Goal: Task Accomplishment & Management: Manage account settings

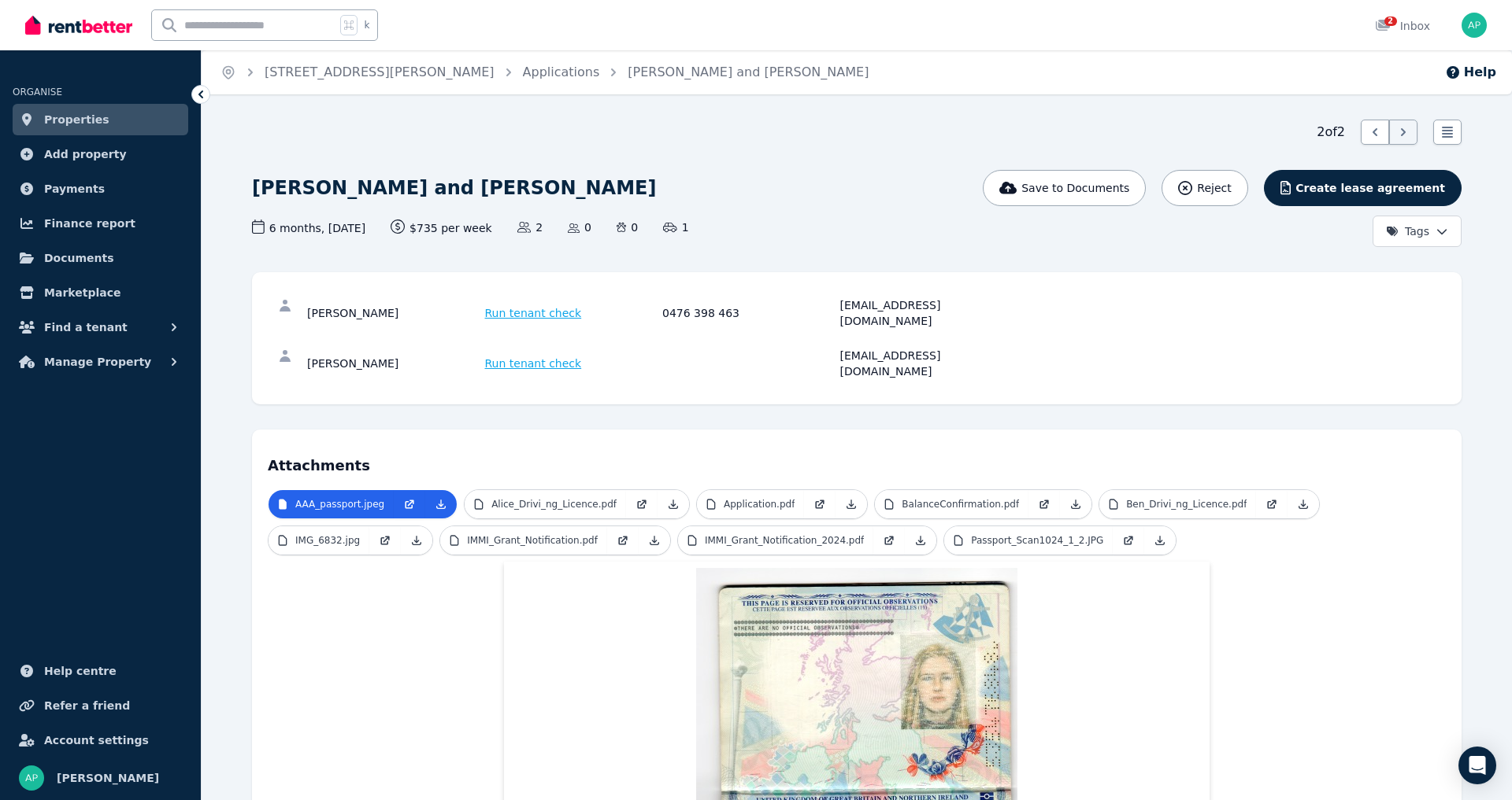
click at [88, 118] on span "Properties" at bounding box center [76, 119] width 65 height 18
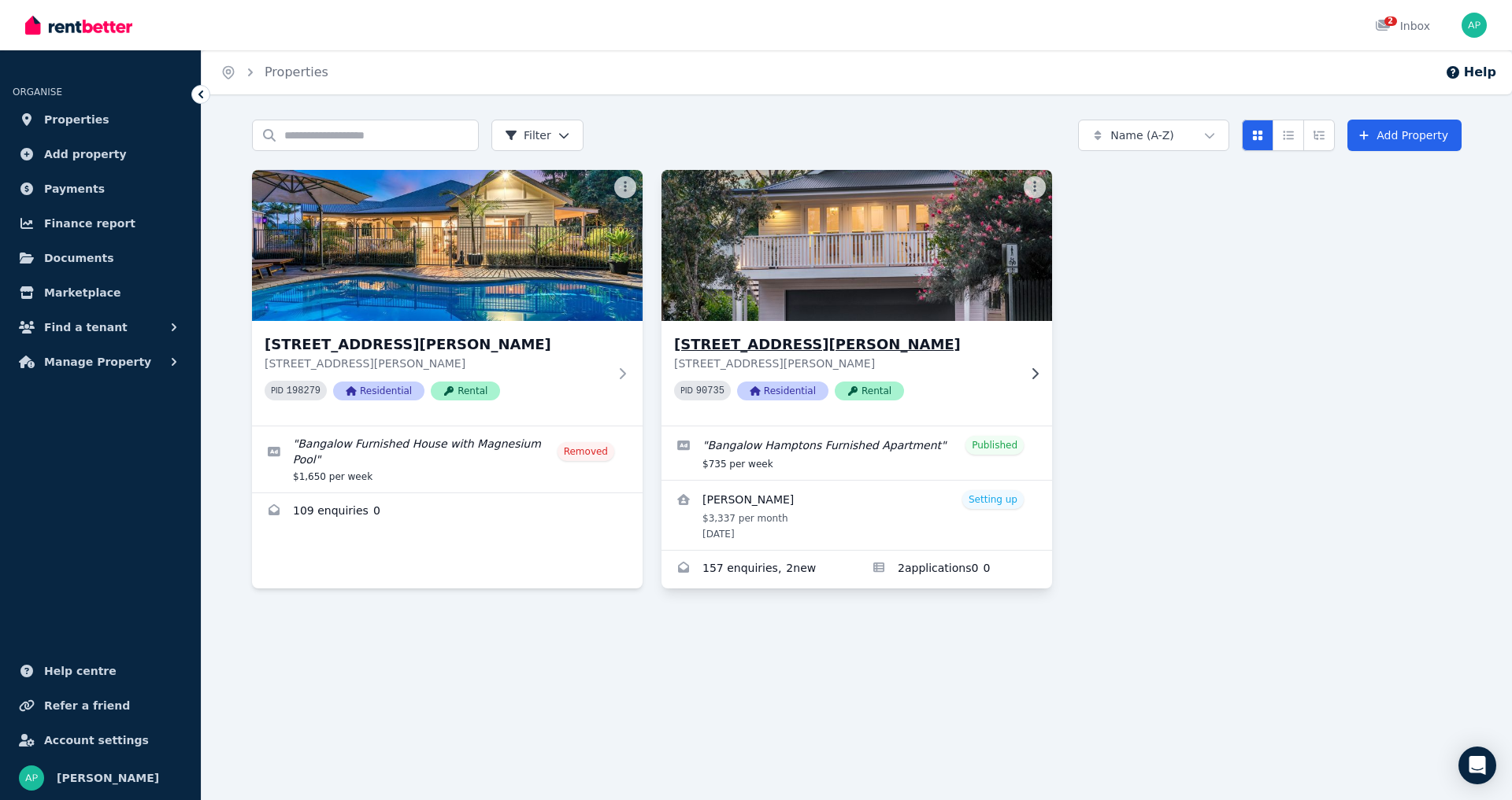
click at [845, 302] on img at bounding box center [857, 246] width 410 height 159
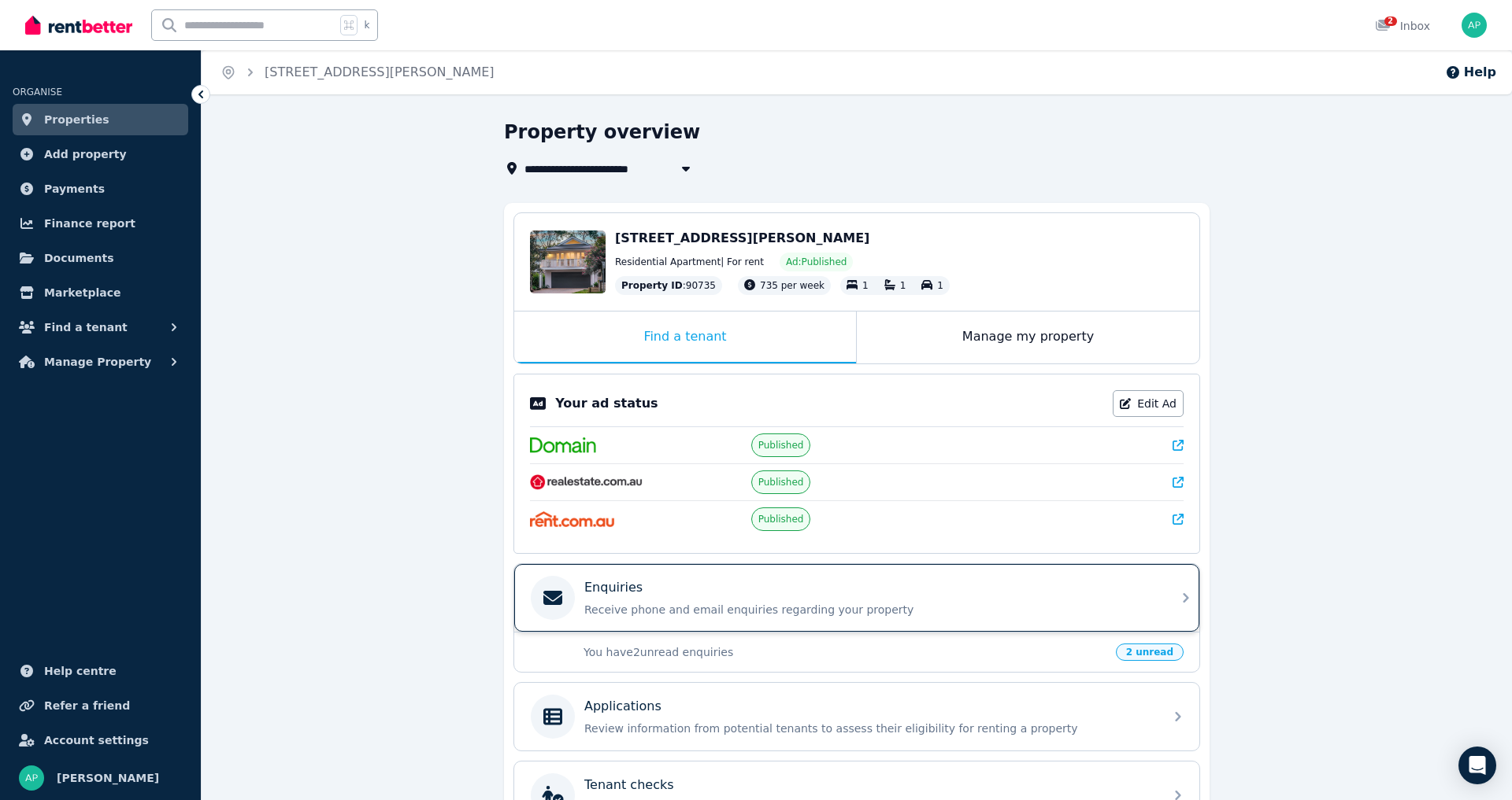
click at [719, 598] on div "Enquiries" at bounding box center [869, 587] width 570 height 18
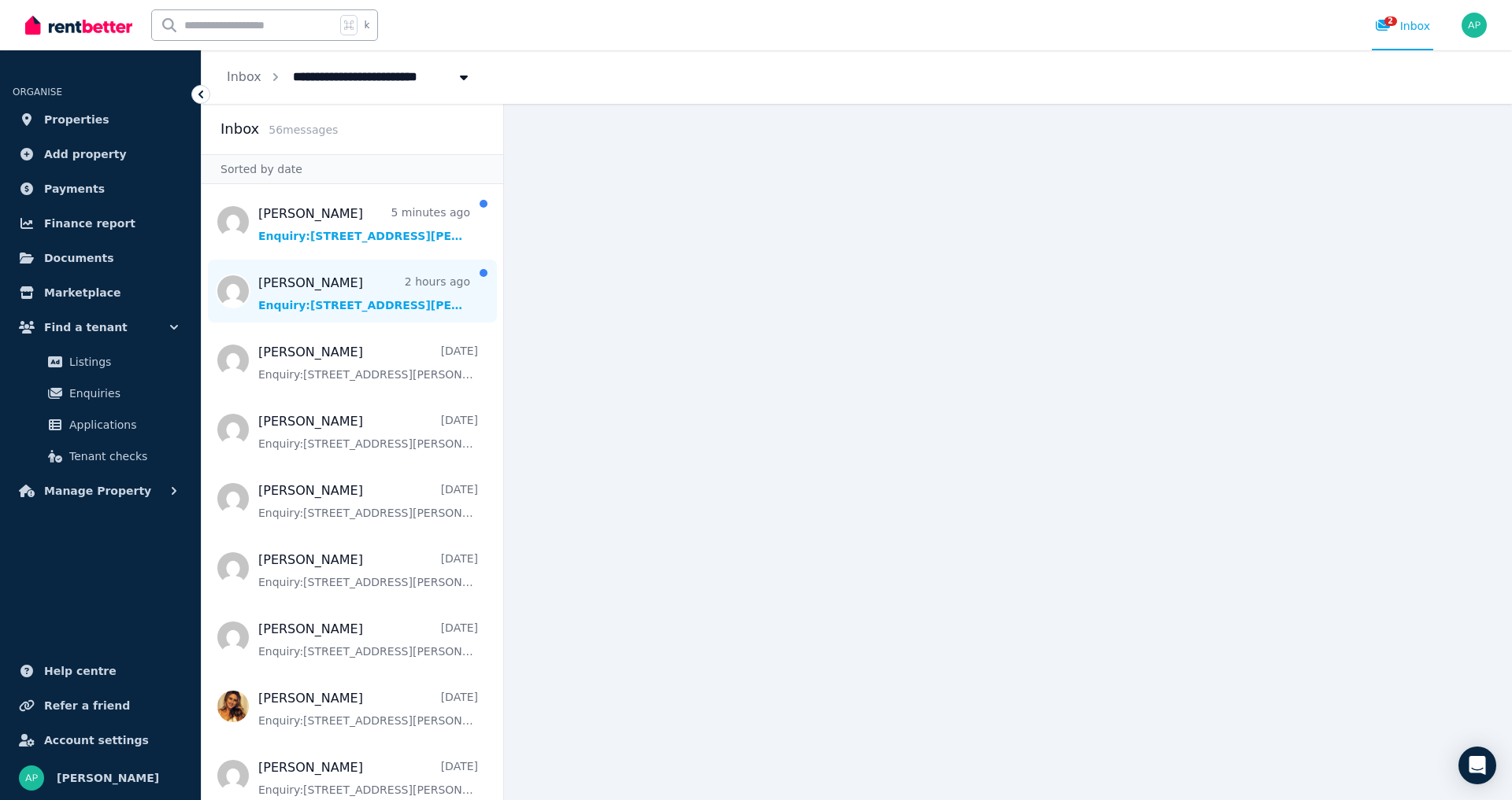
click at [342, 310] on span "Message list" at bounding box center [352, 291] width 301 height 63
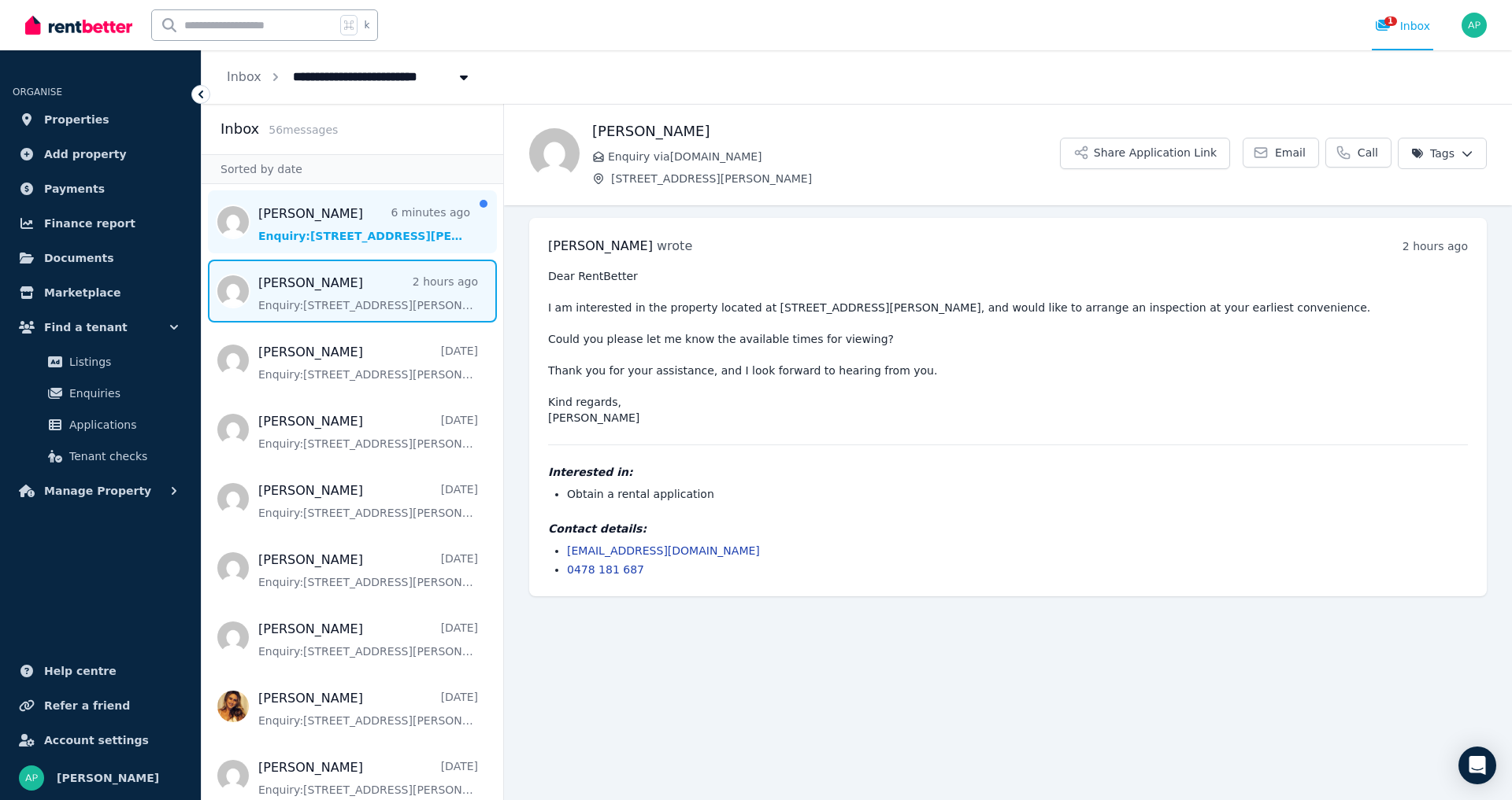
click at [338, 242] on span "Message list" at bounding box center [352, 222] width 301 height 63
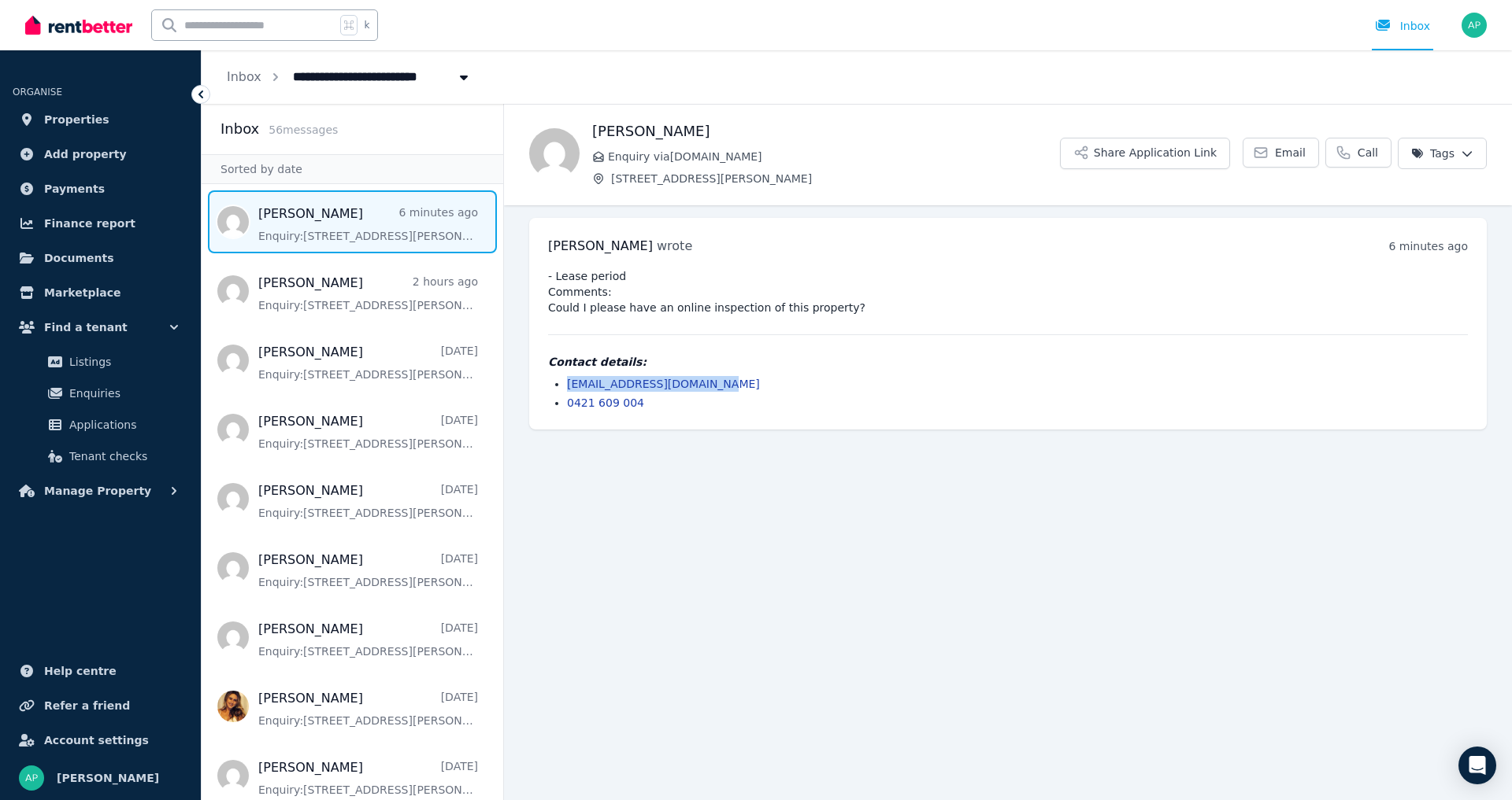
drag, startPoint x: 718, startPoint y: 385, endPoint x: 573, endPoint y: 382, distance: 145.0
click at [567, 382] on li "[EMAIL_ADDRESS][DOMAIN_NAME]" at bounding box center [1017, 384] width 900 height 16
drag, startPoint x: 870, startPoint y: 522, endPoint x: 880, endPoint y: 519, distance: 10.4
click at [870, 522] on main "Back [PERSON_NAME] Enquiry via [DOMAIN_NAME] [STREET_ADDRESS][PERSON_NAME] Appl…" at bounding box center [1007, 452] width 1007 height 697
click at [70, 124] on span "Properties" at bounding box center [76, 119] width 65 height 18
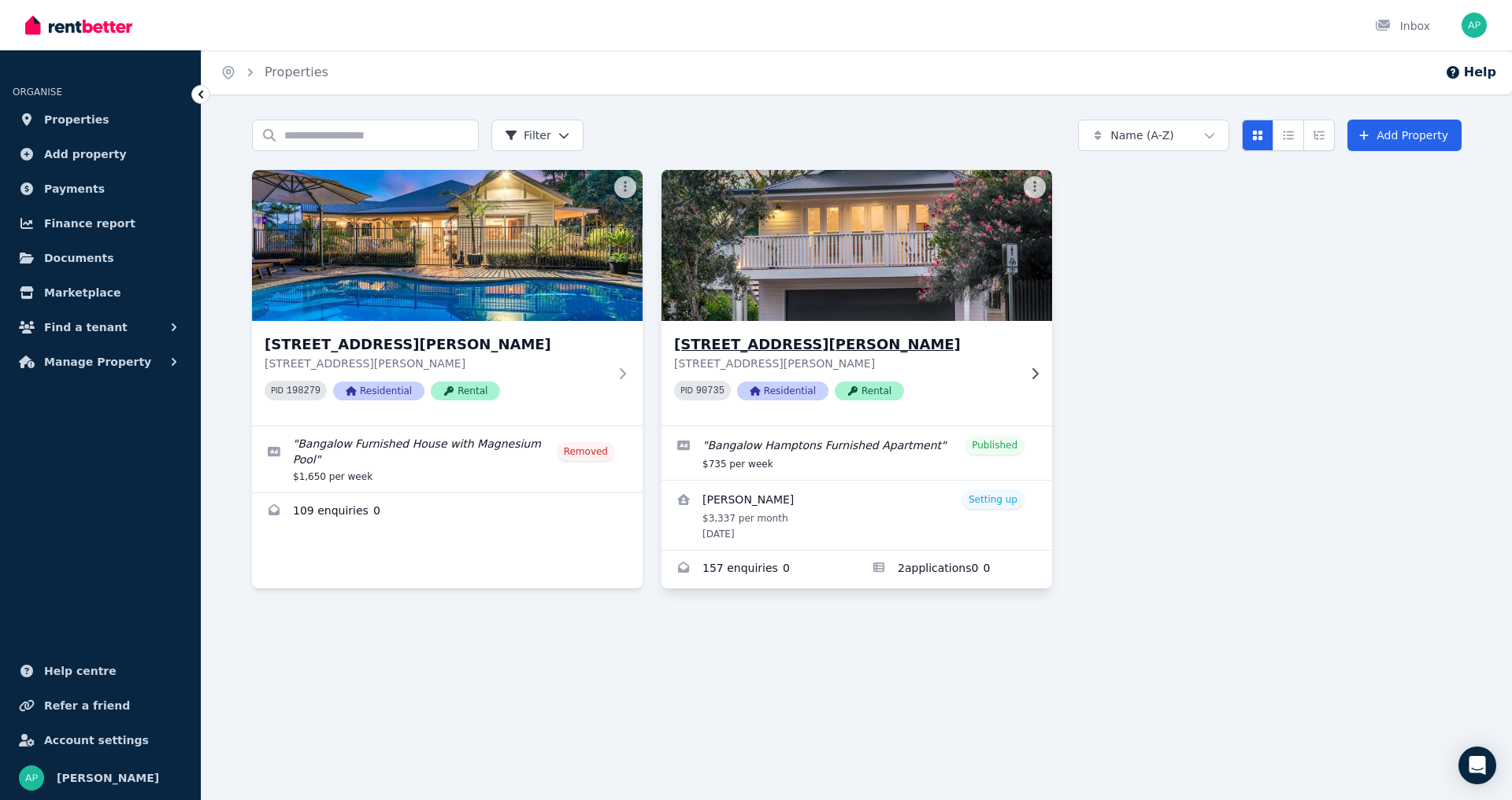
click at [823, 245] on img at bounding box center [857, 246] width 410 height 159
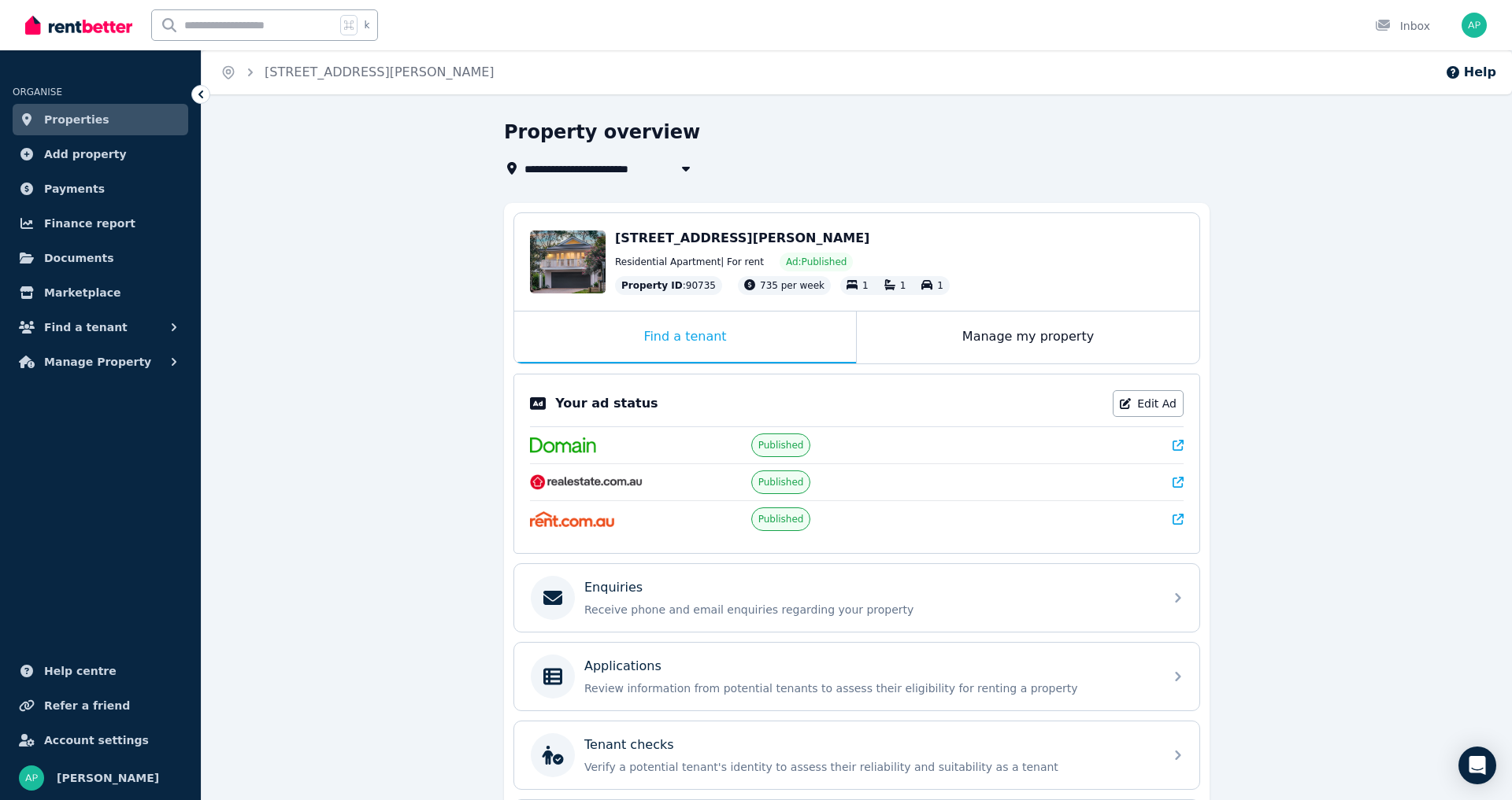
click at [1031, 262] on div "Residential Apartment | For rent Ad: Published" at bounding box center [898, 261] width 569 height 18
click at [1147, 409] on link "Edit Ad" at bounding box center [1147, 404] width 71 height 27
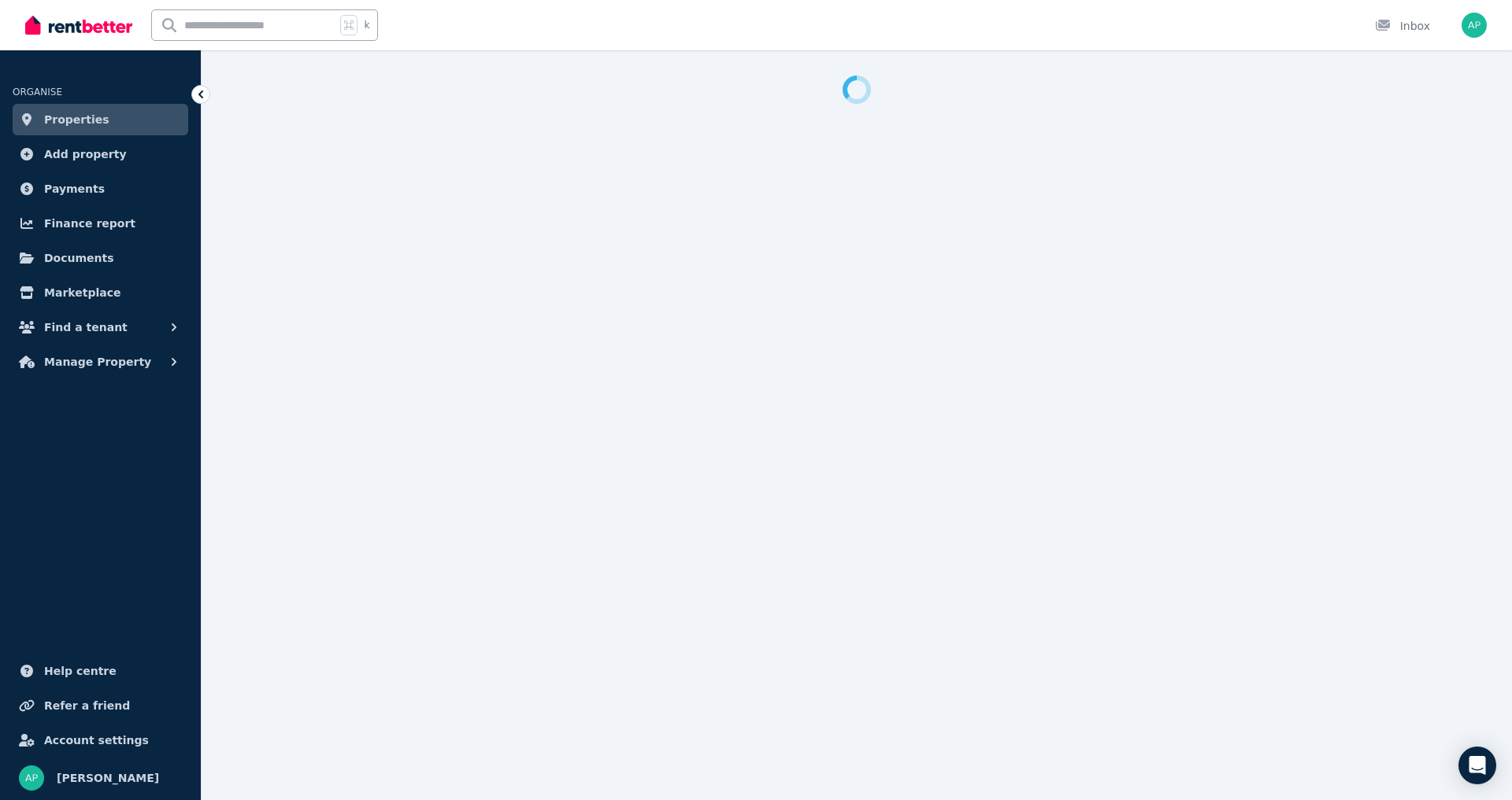
select select "**********"
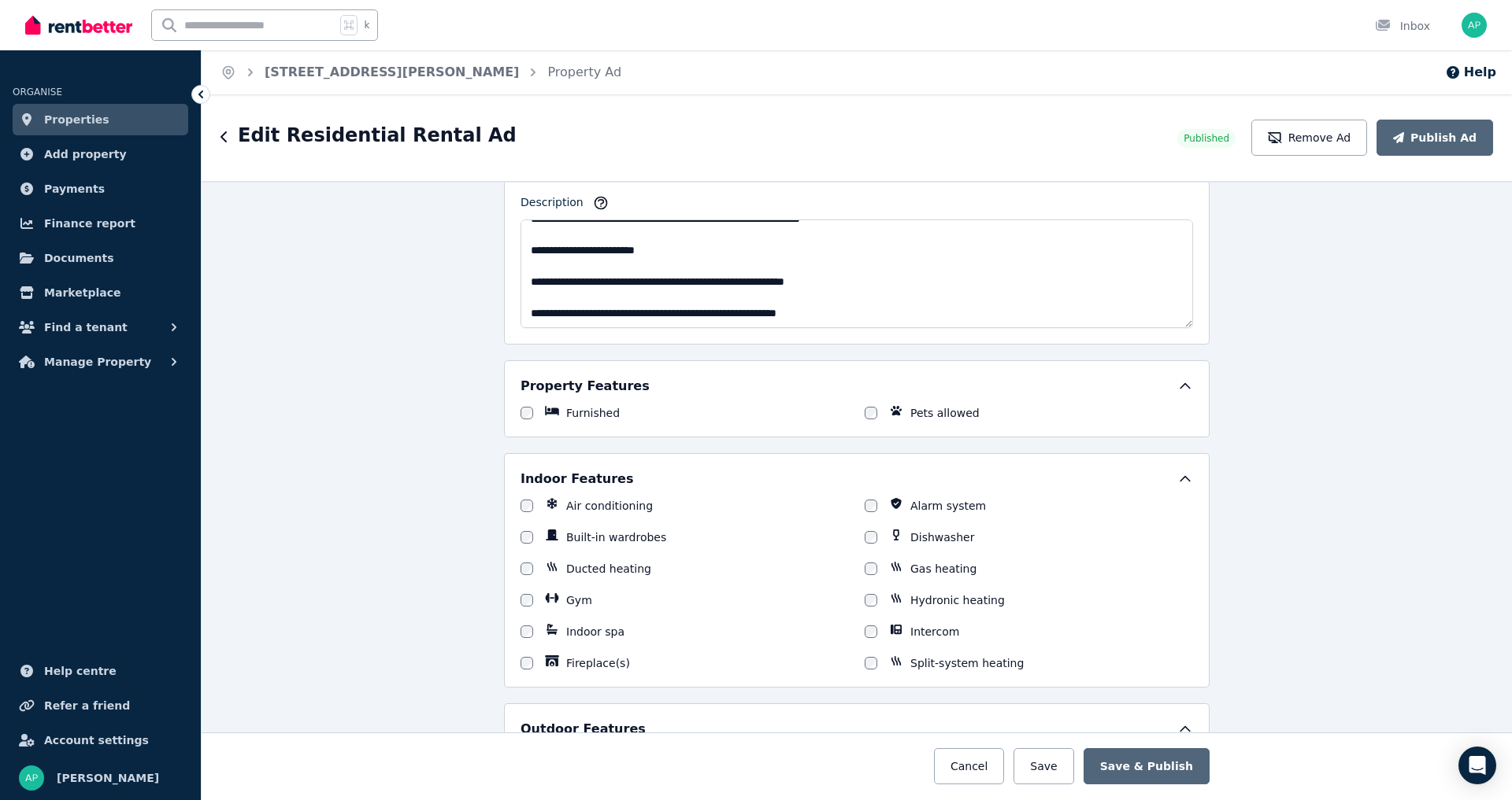
scroll to position [592, 0]
click at [659, 274] on textarea "Description" at bounding box center [856, 274] width 672 height 109
type textarea "**********"
click at [1291, 448] on div "**********" at bounding box center [856, 490] width 1310 height 619
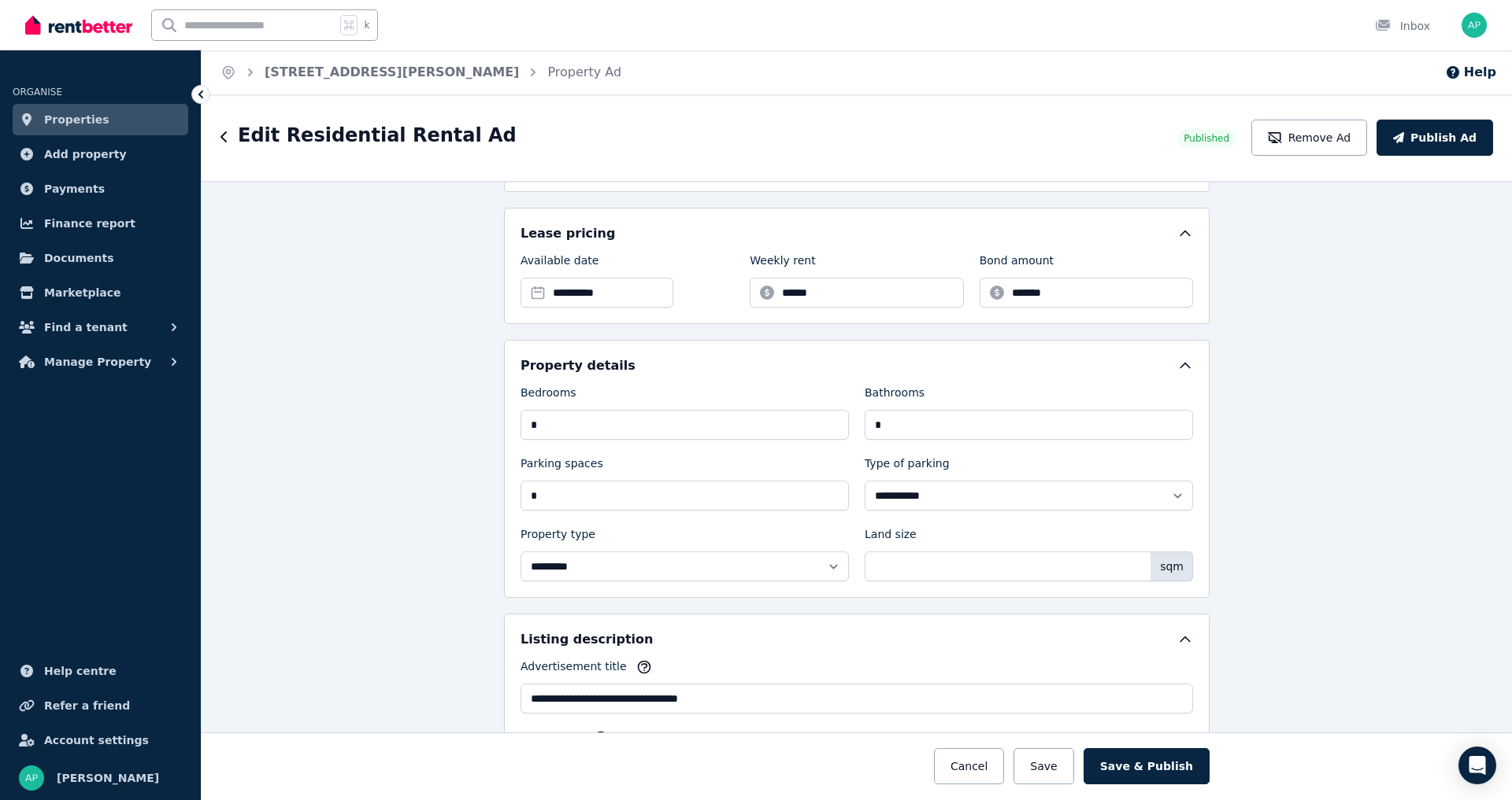
scroll to position [457, 0]
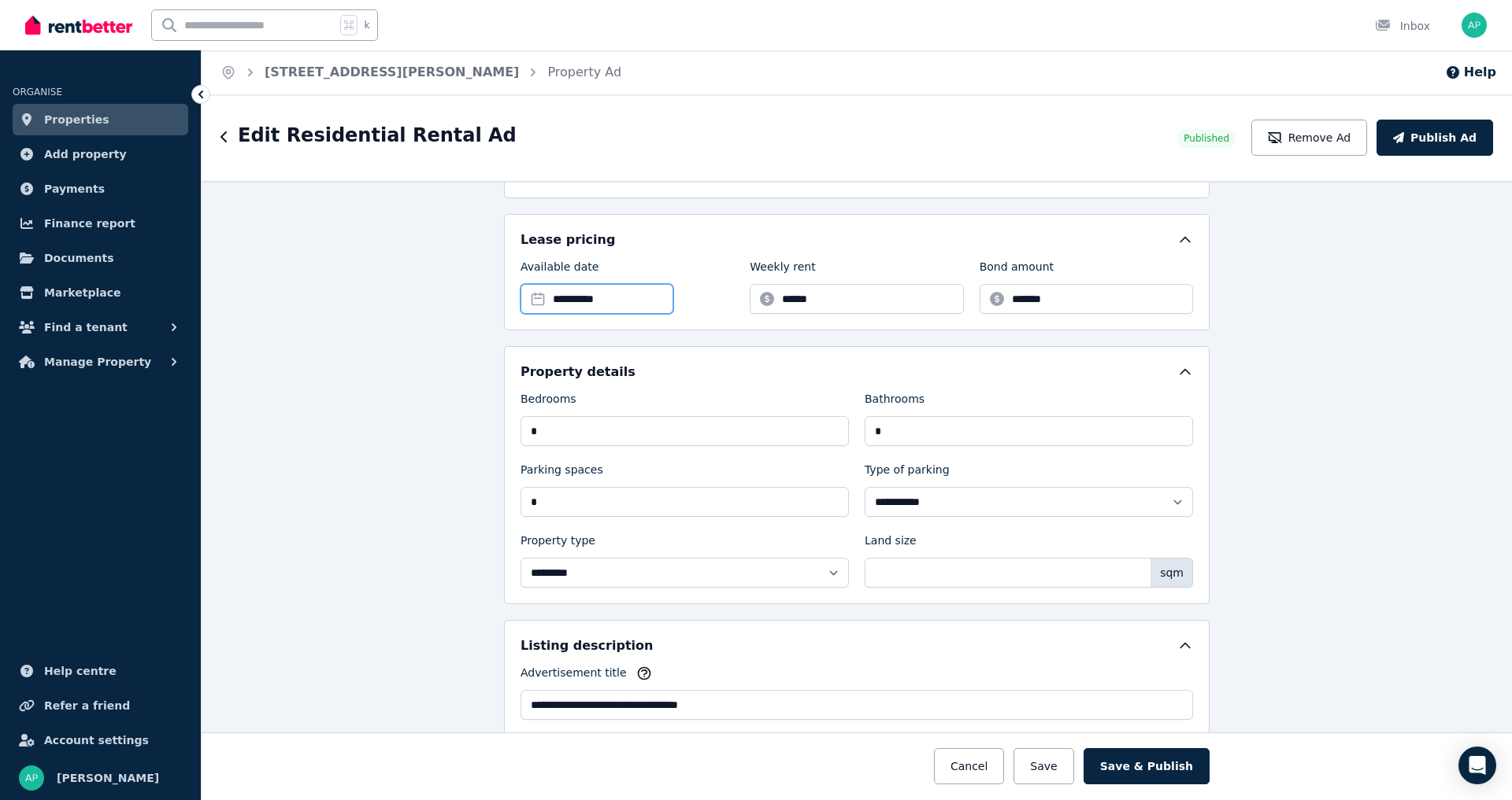
click at [615, 306] on input "**********" at bounding box center [596, 298] width 153 height 30
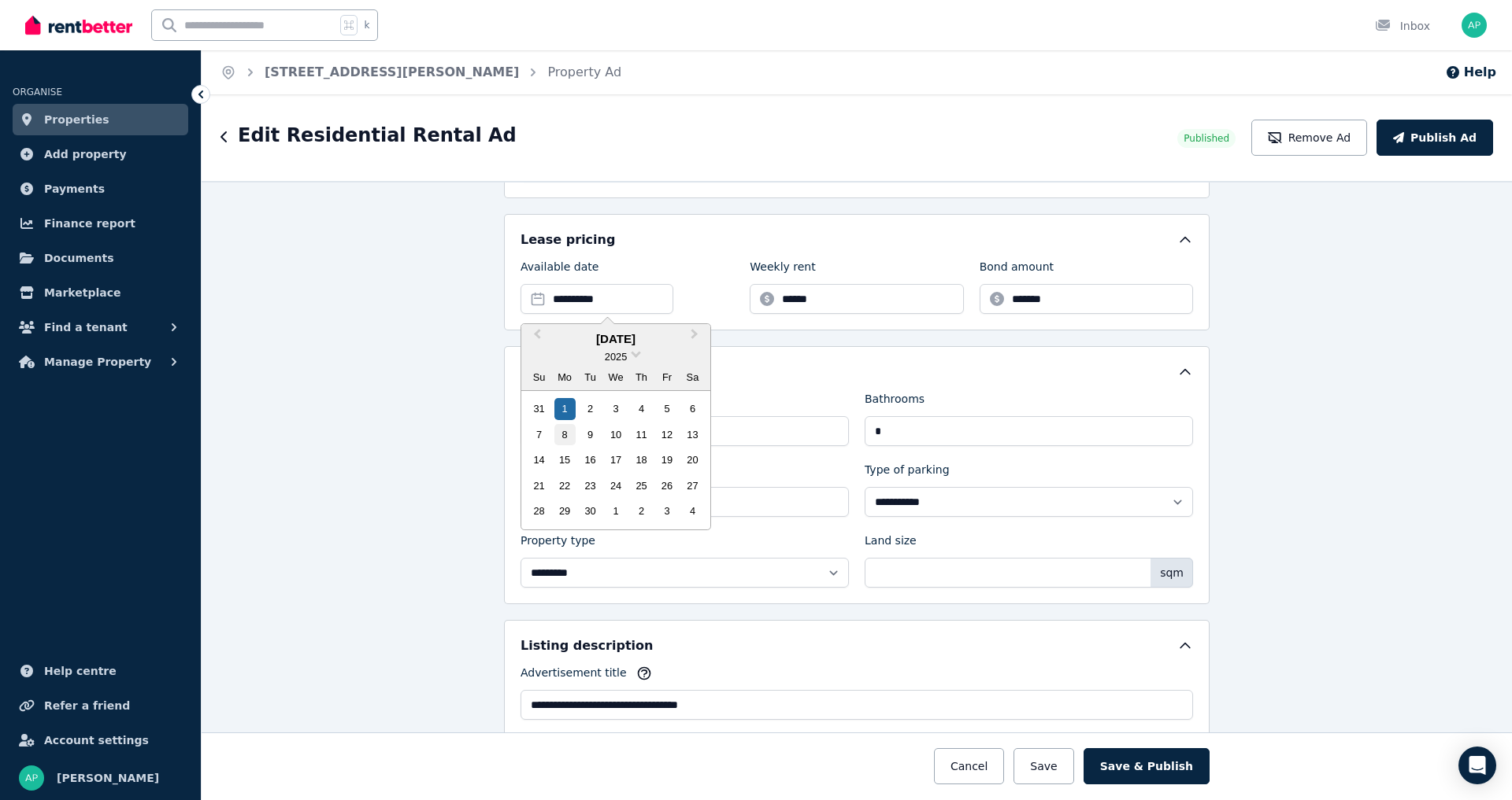
click at [564, 435] on div "8" at bounding box center [565, 435] width 21 height 21
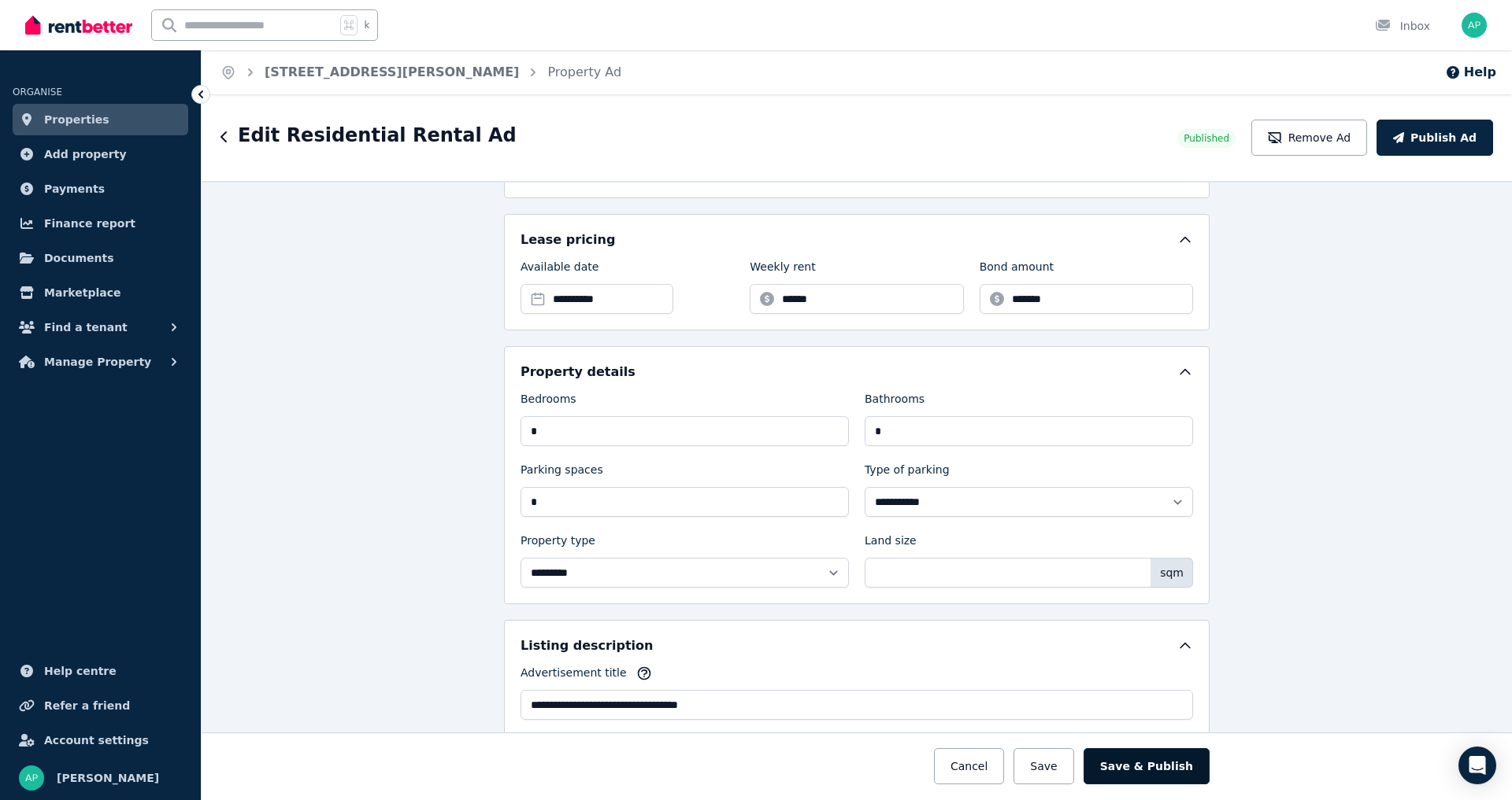
click at [1148, 760] on button "Save & Publish" at bounding box center [1146, 766] width 126 height 36
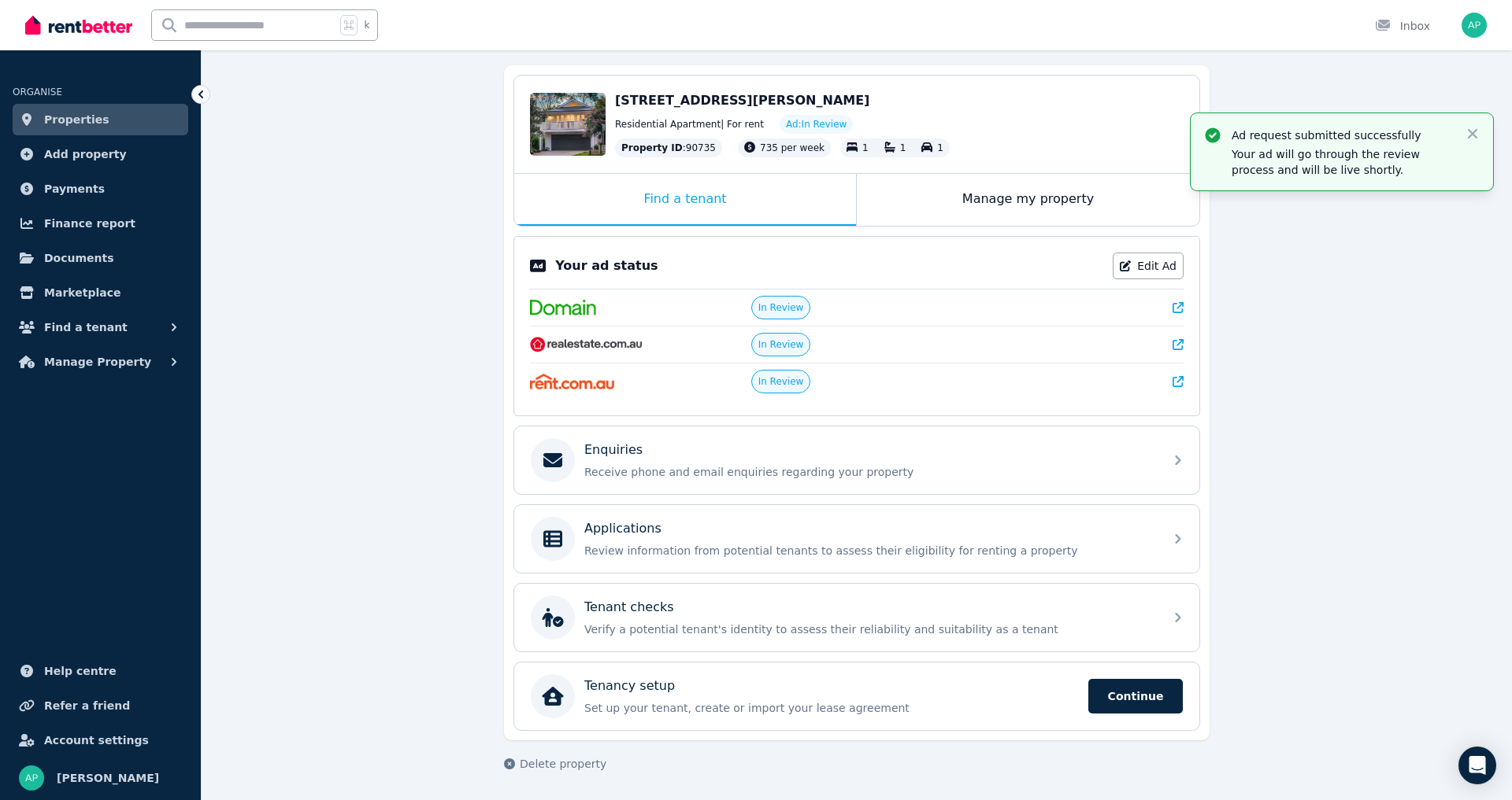
scroll to position [150, 0]
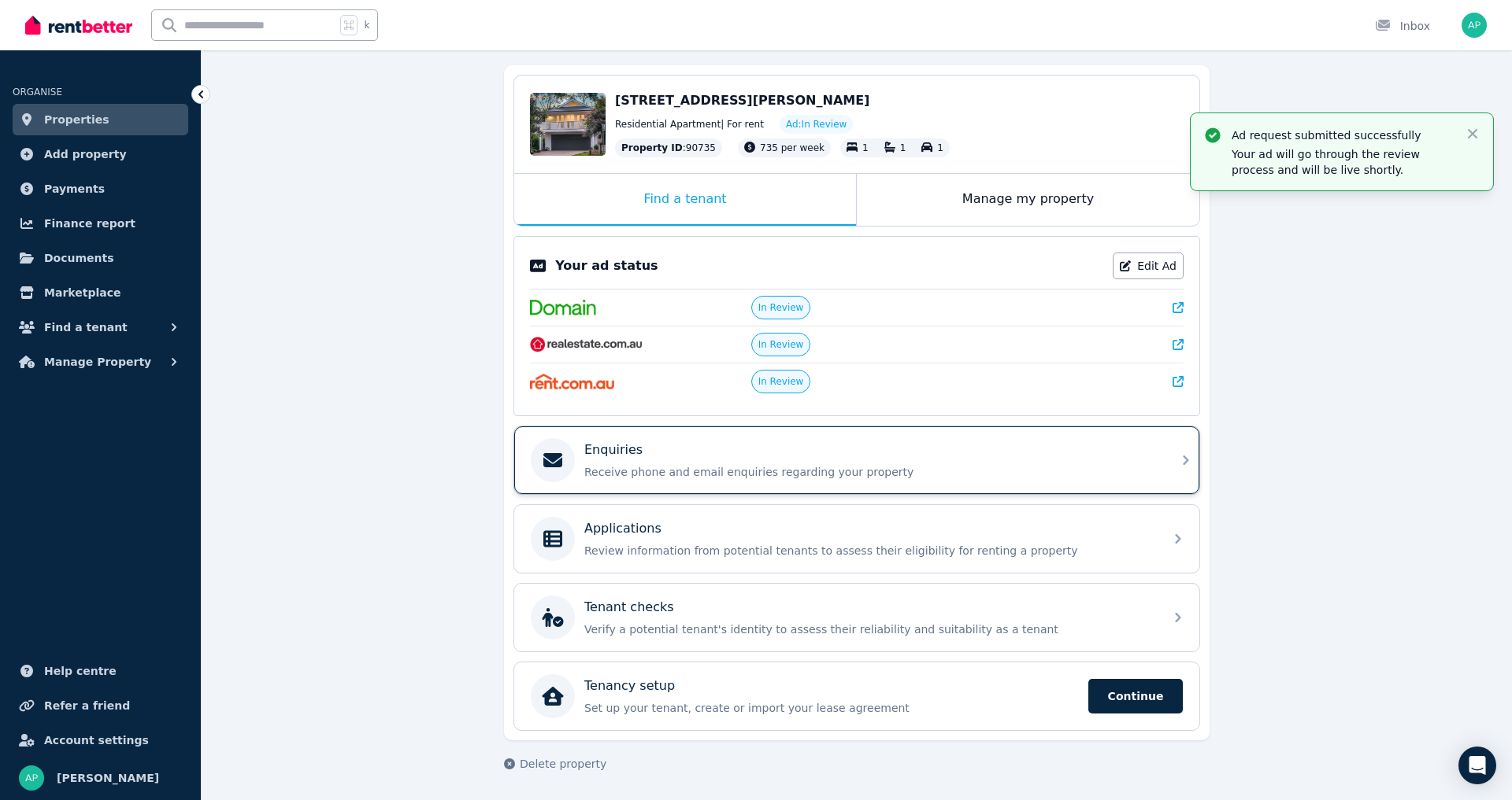
click at [635, 461] on div "Enquiries Receive phone and email enquiries regarding your property" at bounding box center [869, 460] width 570 height 39
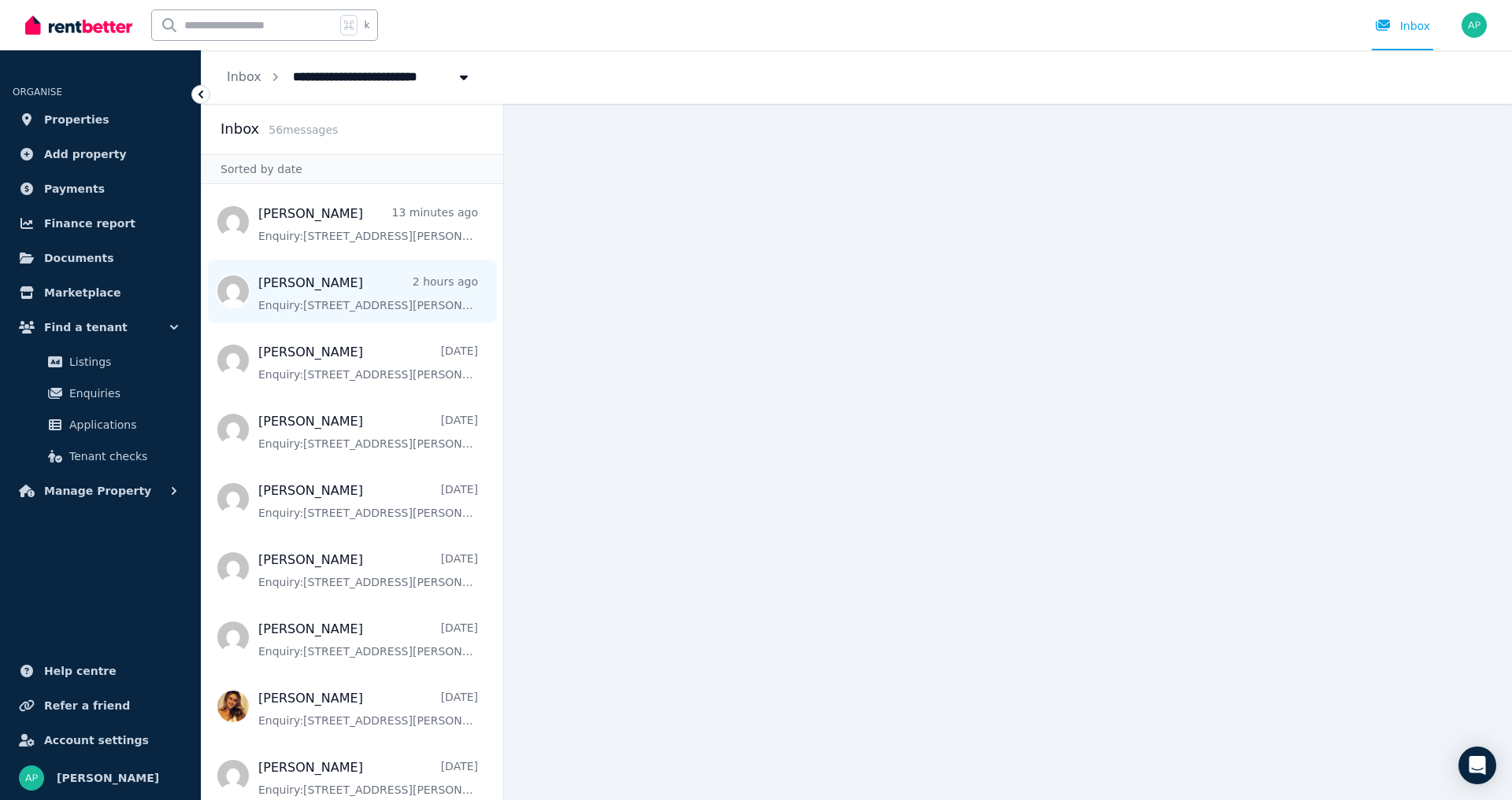
click at [289, 290] on span "Message list" at bounding box center [352, 291] width 301 height 63
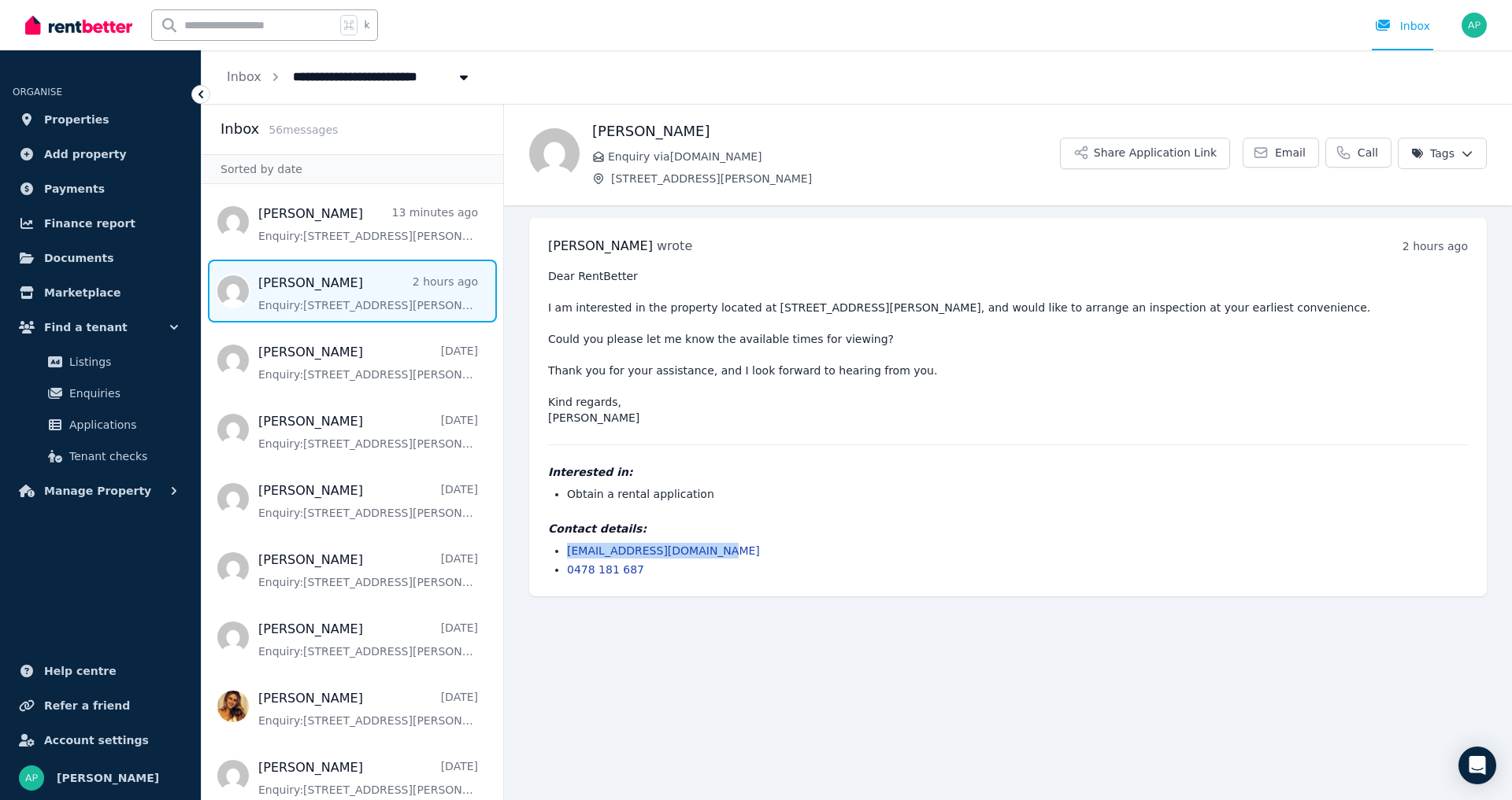
drag, startPoint x: 721, startPoint y: 548, endPoint x: 571, endPoint y: 548, distance: 150.0
click at [565, 548] on ul "[EMAIL_ADDRESS][DOMAIN_NAME] 0478 181 687" at bounding box center [1008, 561] width 920 height 35
click at [594, 668] on main "Back [PERSON_NAME] Enquiry via [DOMAIN_NAME] [STREET_ADDRESS][PERSON_NAME] Shar…" at bounding box center [1007, 452] width 1007 height 697
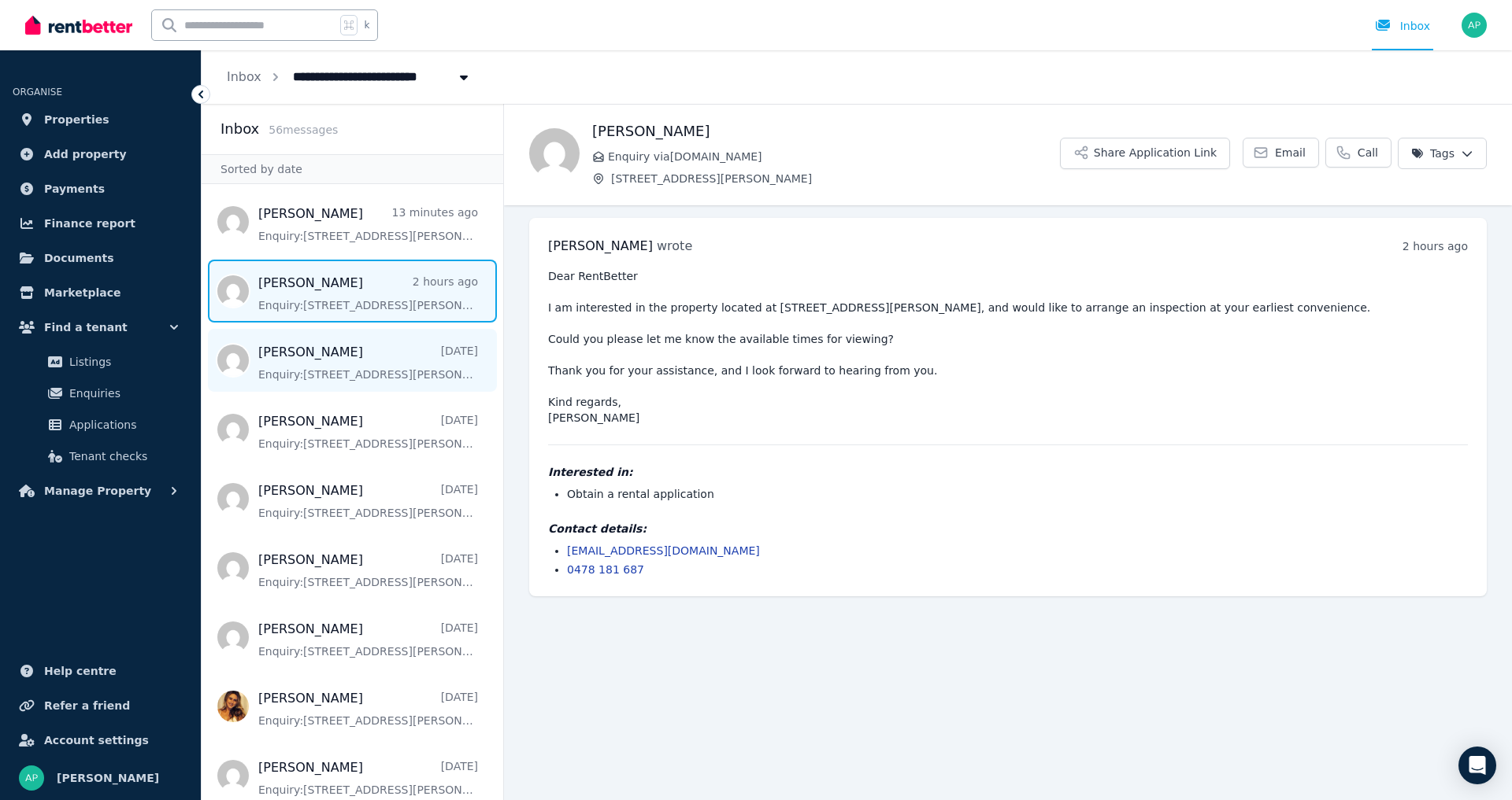
click at [341, 370] on span "Message list" at bounding box center [352, 360] width 301 height 63
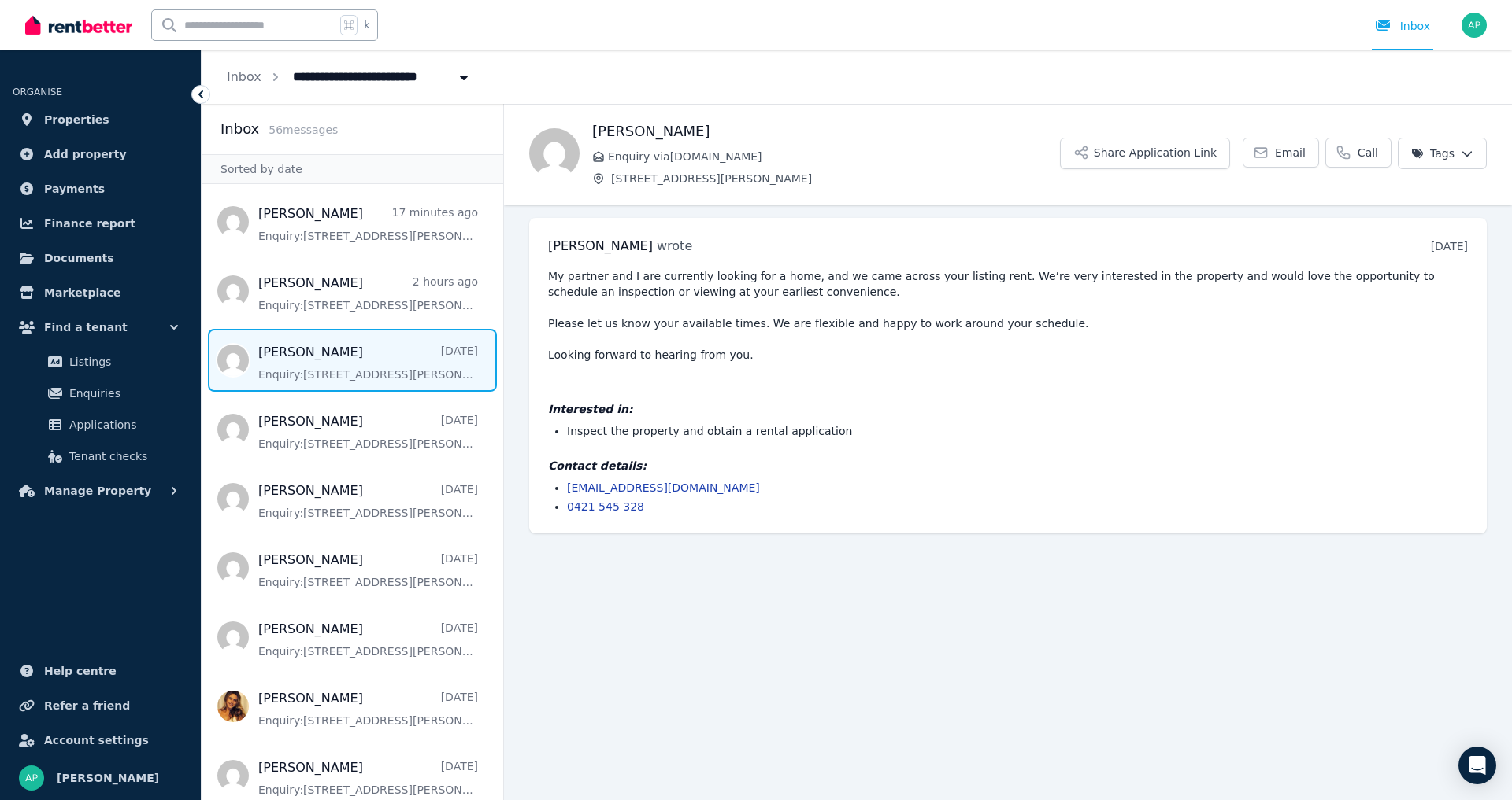
click at [390, 363] on span "Message list" at bounding box center [352, 360] width 301 height 63
click at [386, 236] on span "Message list" at bounding box center [352, 222] width 301 height 63
